Goal: Information Seeking & Learning: Learn about a topic

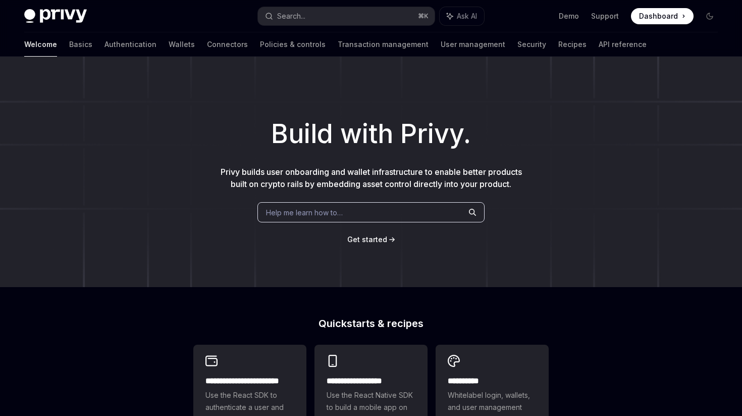
click at [297, 209] on span "Help me learn how to…" at bounding box center [304, 212] width 77 height 11
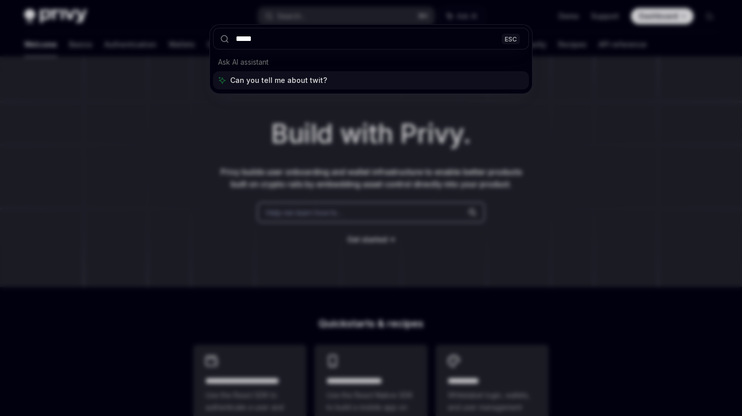
type input "******"
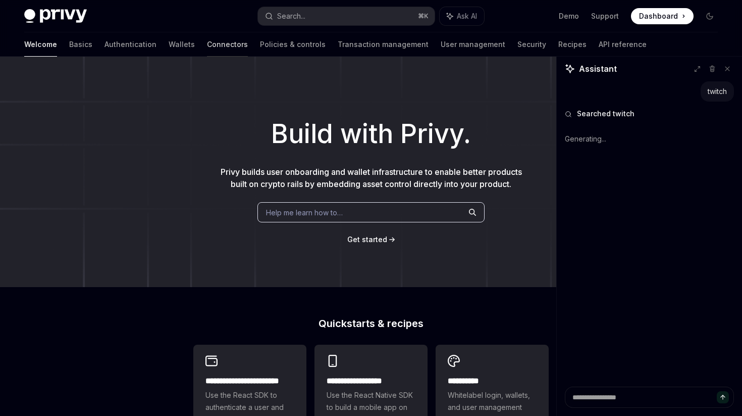
click at [207, 45] on link "Connectors" at bounding box center [227, 44] width 41 height 24
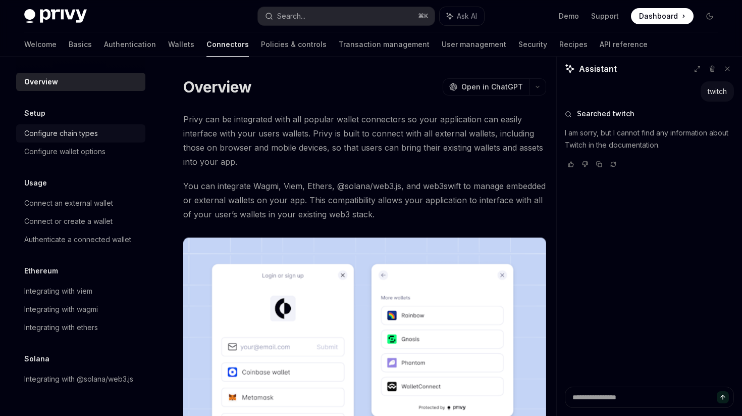
click at [79, 131] on div "Configure chain types" at bounding box center [61, 133] width 74 height 12
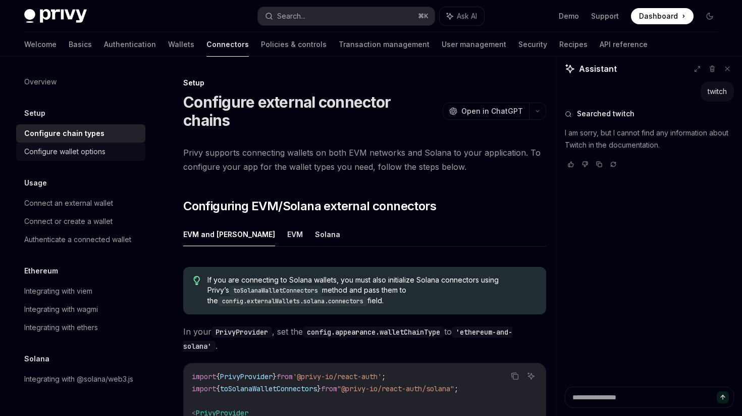
click at [78, 150] on div "Configure wallet options" at bounding box center [64, 151] width 81 height 12
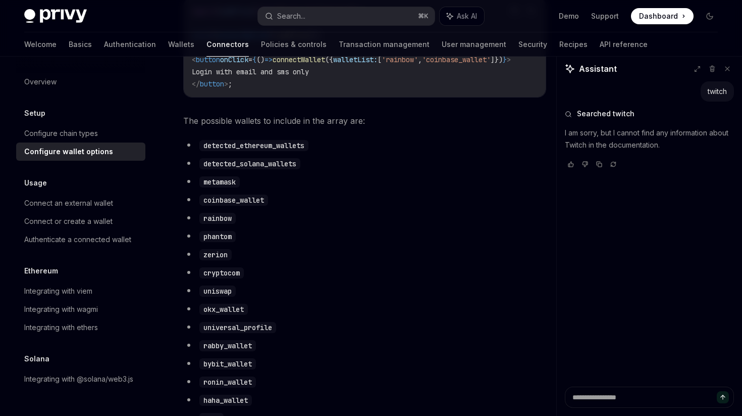
scroll to position [552, 0]
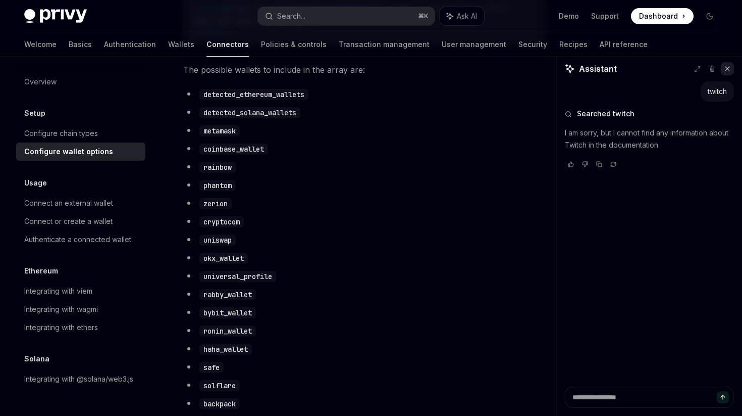
click at [730, 74] on button at bounding box center [727, 68] width 13 height 13
type textarea "*"
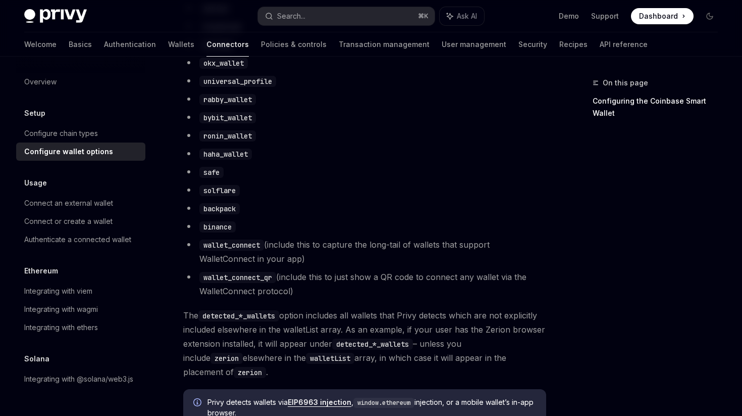
scroll to position [727, 0]
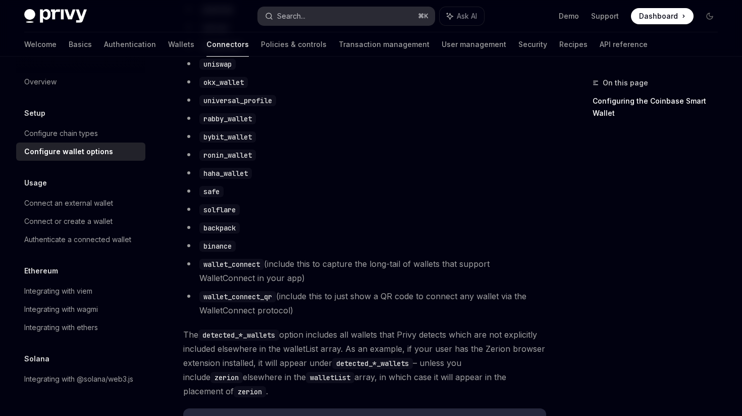
click at [349, 18] on button "Search... ⌘ K" at bounding box center [346, 16] width 176 height 18
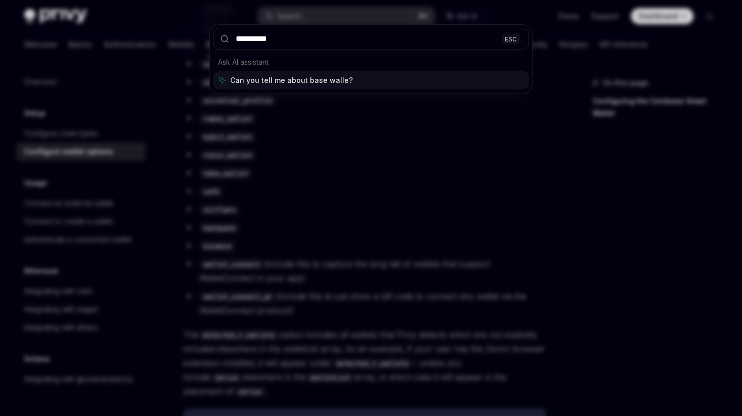
type input "**********"
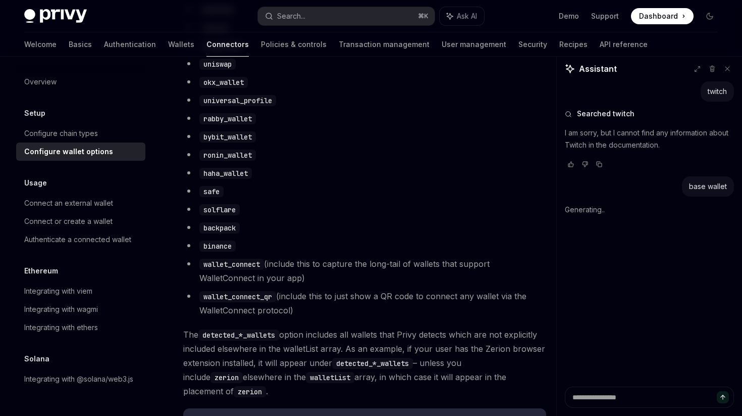
type textarea "*"
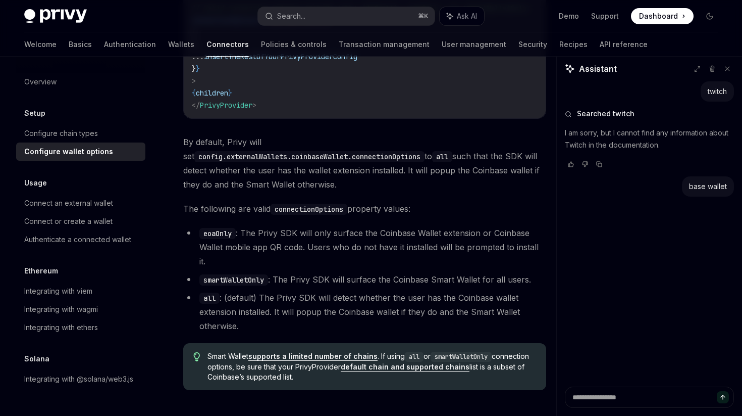
scroll to position [1384, 0]
click at [273, 272] on li "smartWalletOnly : The Privy SDK will surface the Coinbase Smart Wallet for all …" at bounding box center [364, 279] width 363 height 14
click at [280, 272] on li "smartWalletOnly : The Privy SDK will surface the Coinbase Smart Wallet for all …" at bounding box center [364, 279] width 363 height 14
drag, startPoint x: 280, startPoint y: 248, endPoint x: 327, endPoint y: 251, distance: 47.6
click at [327, 272] on li "smartWalletOnly : The Privy SDK will surface the Coinbase Smart Wallet for all …" at bounding box center [364, 279] width 363 height 14
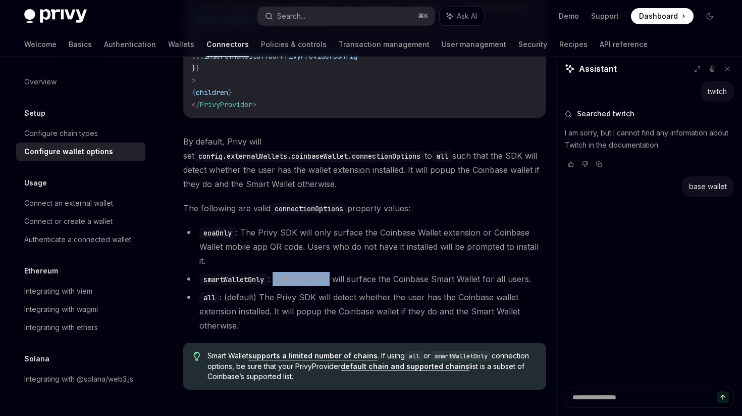
click at [327, 272] on li "smartWalletOnly : The Privy SDK will surface the Coinbase Smart Wallet for all …" at bounding box center [364, 279] width 363 height 14
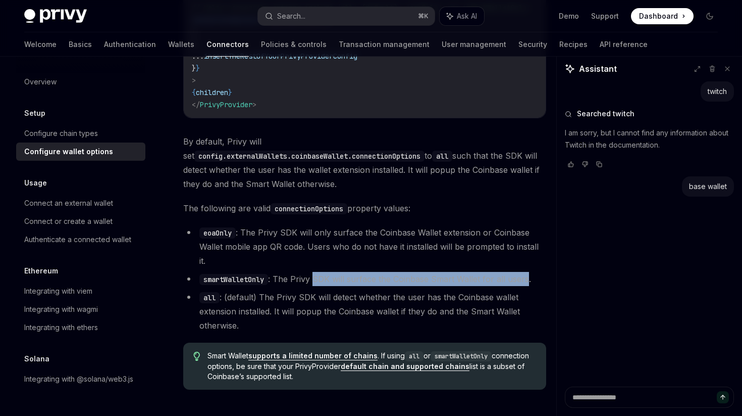
drag, startPoint x: 327, startPoint y: 251, endPoint x: 512, endPoint y: 249, distance: 184.9
click at [512, 272] on li "smartWalletOnly : The Privy SDK will surface the Coinbase Smart Wallet for all …" at bounding box center [364, 279] width 363 height 14
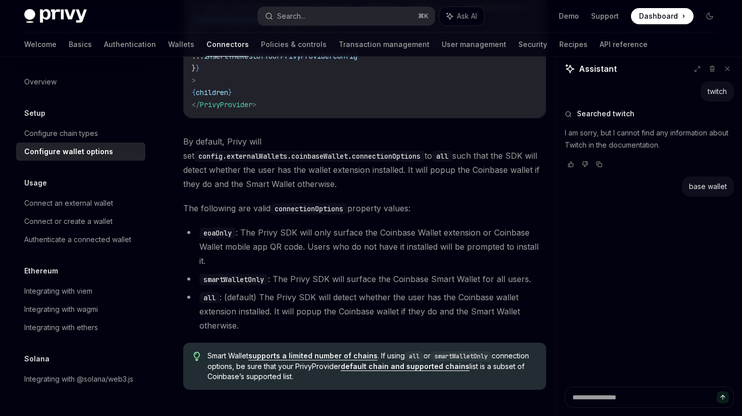
click at [337, 225] on li "eoaOnly : The Privy SDK will only surface the Coinbase Wallet extension or Coin…" at bounding box center [364, 246] width 363 height 42
